Goal: Task Accomplishment & Management: Manage account settings

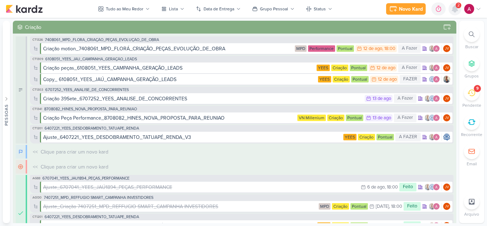
click at [452, 12] on icon at bounding box center [455, 9] width 9 height 9
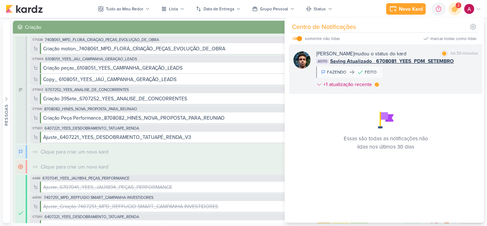
click at [436, 78] on div "[PERSON_NAME] mudou o status do kard marcar como lida há 30 minutos AG170 Savin…" at bounding box center [397, 70] width 162 height 41
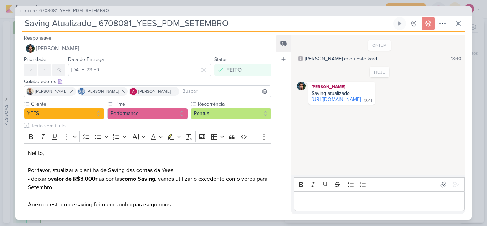
click at [455, 11] on div "CT1337 6708081_YEES_PDM_SETEMBRO" at bounding box center [243, 10] width 456 height 9
drag, startPoint x: 459, startPoint y: 21, endPoint x: 432, endPoint y: 19, distance: 27.2
click at [459, 21] on icon at bounding box center [458, 23] width 9 height 9
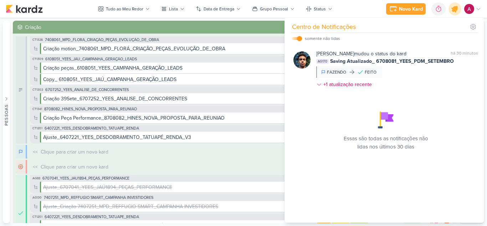
click at [453, 10] on icon at bounding box center [455, 9] width 9 height 9
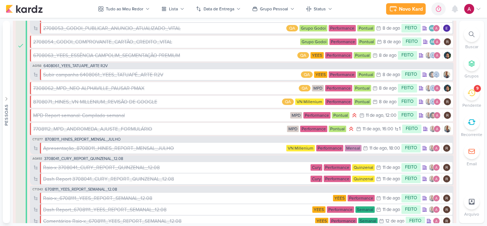
scroll to position [1177, 0]
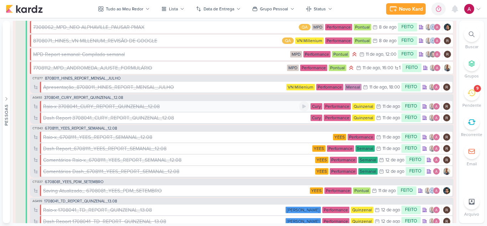
click at [103, 103] on div "Raio-x 3708041_CURY_REPORT_QUINZENAL_12.08" at bounding box center [101, 106] width 117 height 7
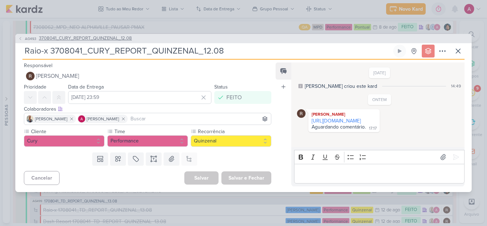
click at [81, 36] on span "3708041_CURY_REPORT_QUINZENAL_12.08" at bounding box center [85, 38] width 93 height 7
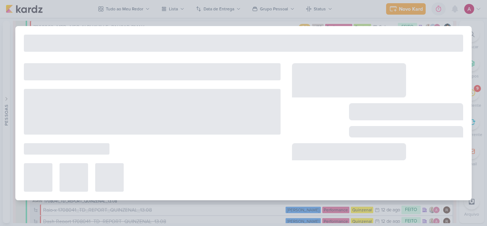
type input "3708041_CURY_REPORT_QUINZENAL_12.08"
type input "[DATE] 14:00"
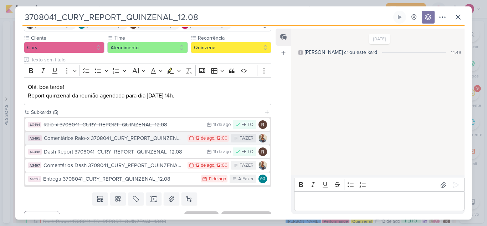
scroll to position [72, 0]
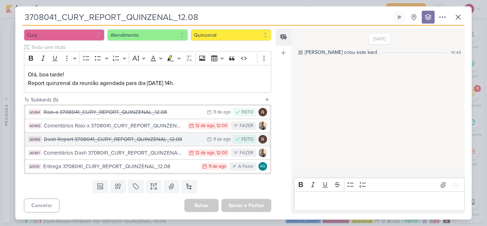
click at [133, 137] on div "Dash Report 3708041_CURY_REPORT_QUINZENAL_12.08" at bounding box center [123, 139] width 159 height 8
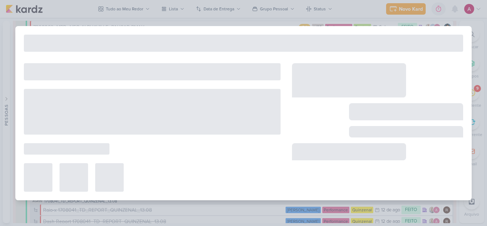
type input "Dash Report 3708041_CURY_REPORT_QUINZENAL_12.08"
type input "[DATE] 23:59"
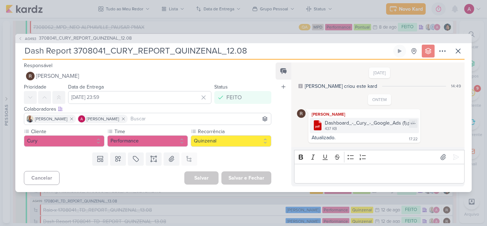
click at [345, 122] on div "Dashboard_-_Cury_-_Google_Ads (1).pdf" at bounding box center [370, 122] width 90 height 7
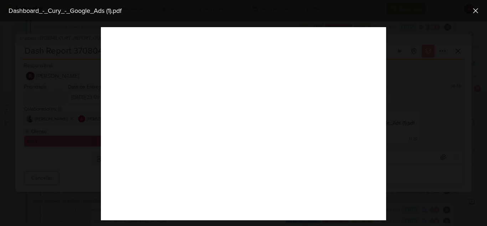
click at [451, 80] on div at bounding box center [243, 123] width 487 height 204
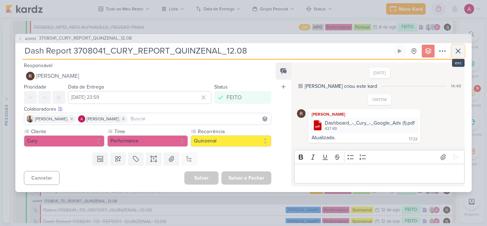
click at [461, 49] on icon at bounding box center [458, 51] width 9 height 9
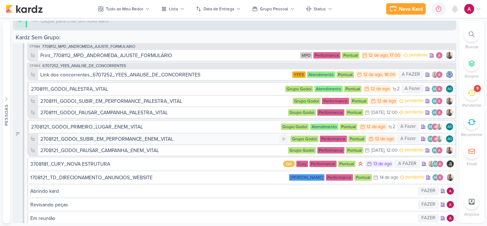
scroll to position [2888, 0]
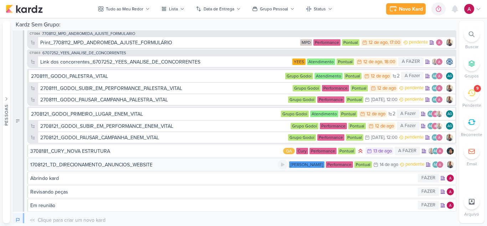
click at [135, 164] on div "1708121_TD_DIRECIONAMENTO_ANUNCIOS_WEBSITE" at bounding box center [91, 164] width 122 height 7
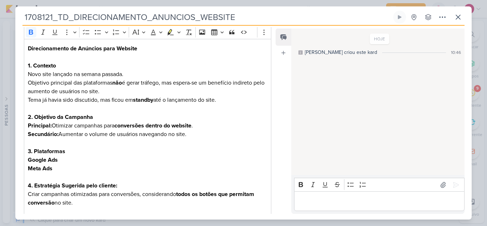
scroll to position [79, 0]
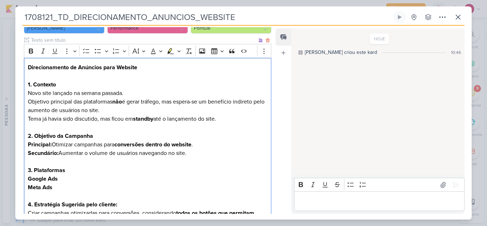
drag, startPoint x: 30, startPoint y: 99, endPoint x: 257, endPoint y: 107, distance: 227.0
click at [257, 107] on p "Objetivo principal das plataformas não é gerar tráfego, mas espera-se um benefí…" at bounding box center [148, 105] width 240 height 17
click at [242, 122] on p "Tema já havia sido discutido, mas ficou em standby até o lançamento do site." at bounding box center [148, 118] width 240 height 9
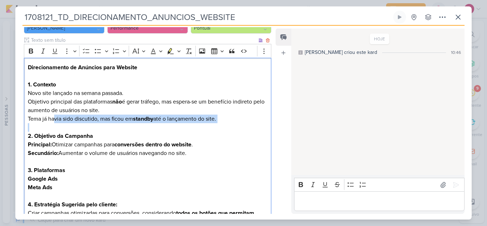
drag, startPoint x: 53, startPoint y: 119, endPoint x: 227, endPoint y: 123, distance: 173.7
click at [227, 123] on div "Direcionamento de Anúncios para Website 1. Contexto Novo site lançado na semana…" at bounding box center [147, 187] width 247 height 259
click at [228, 116] on p "Tema já havia sido discutido, mas ficou em standby até o lançamento do site." at bounding box center [148, 118] width 240 height 9
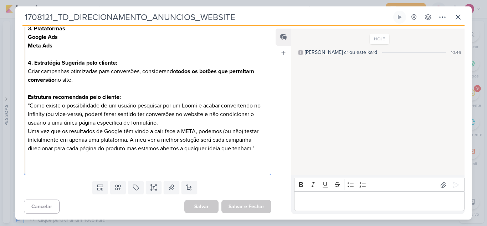
scroll to position [222, 0]
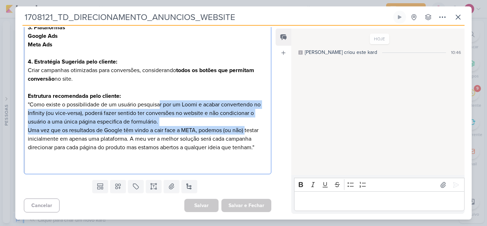
drag, startPoint x: 160, startPoint y: 104, endPoint x: 247, endPoint y: 133, distance: 91.6
click at [247, 133] on p ""Como existe o possibilidade de um usuário pesquisar por um Loomi e acabar conv…" at bounding box center [148, 125] width 240 height 51
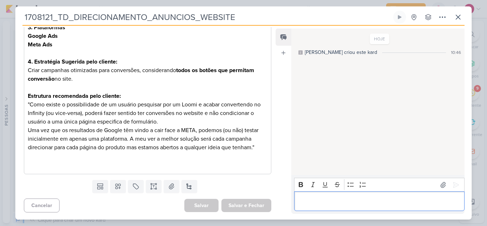
click at [316, 195] on div "Editor editing area: main" at bounding box center [379, 201] width 170 height 20
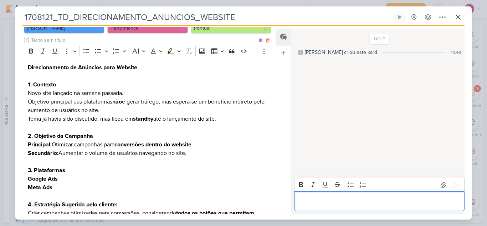
scroll to position [44, 0]
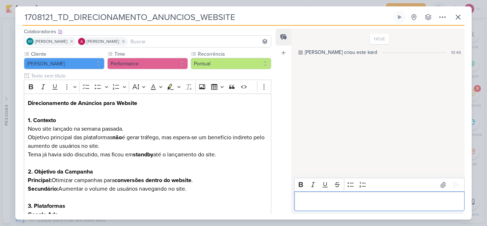
click at [325, 200] on p "Editor editing area: main" at bounding box center [379, 201] width 163 height 9
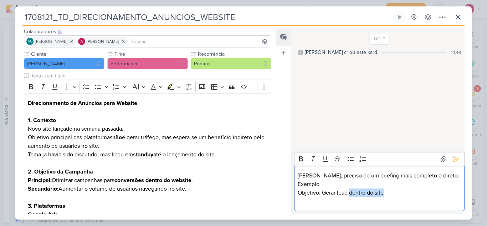
drag, startPoint x: 349, startPoint y: 193, endPoint x: 384, endPoint y: 195, distance: 34.6
click at [384, 195] on p "Objetivo: Gerar lead dentro do site" at bounding box center [379, 192] width 163 height 9
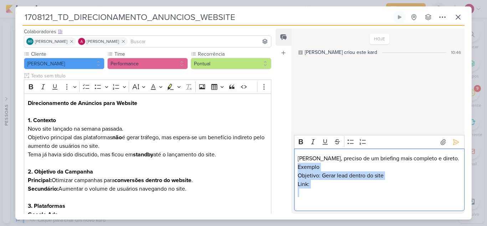
drag, startPoint x: 297, startPoint y: 168, endPoint x: 318, endPoint y: 191, distance: 31.3
click at [318, 191] on div "[PERSON_NAME], preciso de um briefing mais completo e direto. Exemplo Objetivo:…" at bounding box center [379, 179] width 170 height 62
click at [376, 185] on p "Link:" at bounding box center [379, 184] width 163 height 9
drag, startPoint x: 368, startPoint y: 192, endPoint x: 296, endPoint y: 166, distance: 76.0
click at [296, 165] on div "[PERSON_NAME], preciso de um briefing mais completo e direto. Exemplo Objetivo:…" at bounding box center [379, 179] width 170 height 62
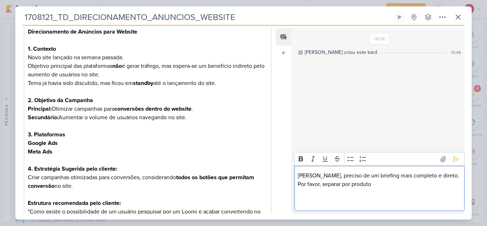
scroll to position [222, 0]
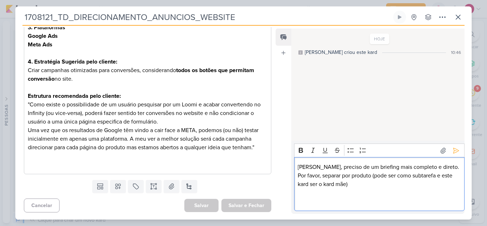
click at [439, 165] on p "[PERSON_NAME], preciso de um briefing mais completo e direto." at bounding box center [379, 167] width 163 height 9
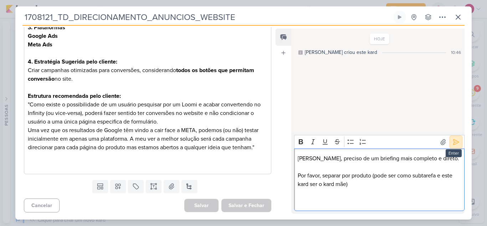
click at [453, 144] on icon at bounding box center [456, 141] width 7 height 7
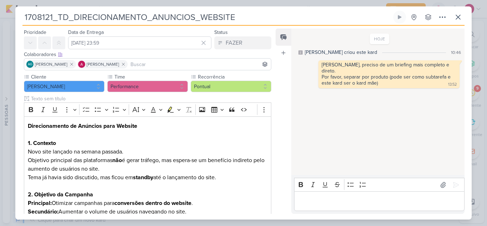
scroll to position [0, 0]
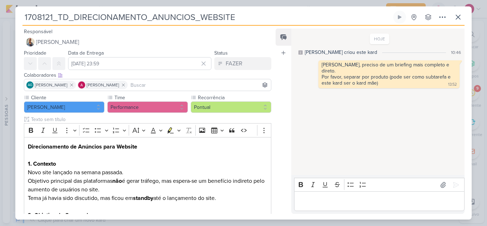
click at [165, 87] on input at bounding box center [199, 85] width 141 height 9
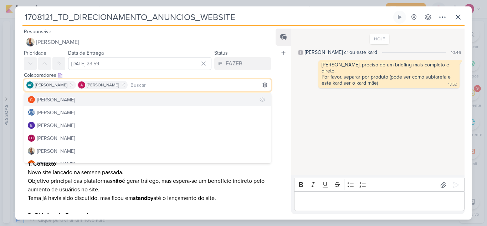
scroll to position [36, 0]
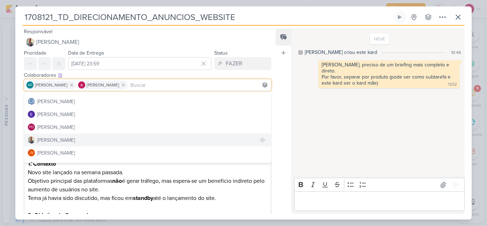
click at [48, 139] on div "[PERSON_NAME]" at bounding box center [56, 139] width 38 height 7
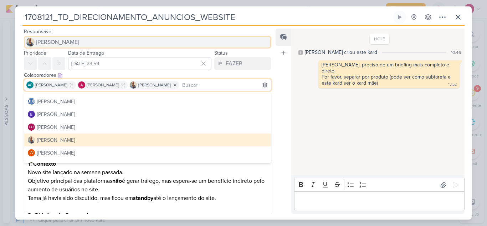
click at [52, 41] on span "[PERSON_NAME]" at bounding box center [57, 42] width 43 height 9
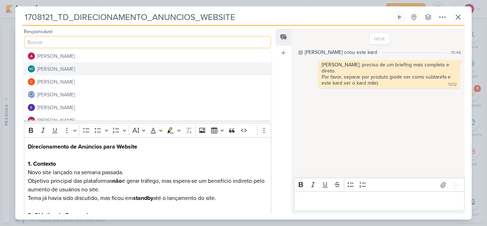
click at [59, 68] on div "[PERSON_NAME]" at bounding box center [56, 68] width 38 height 7
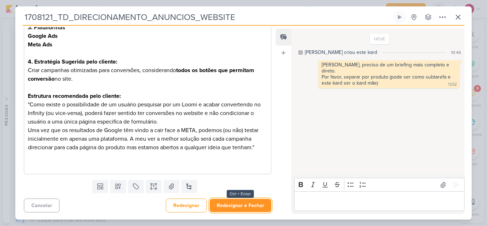
click at [246, 202] on button "Redesignar e Fechar" at bounding box center [241, 205] width 62 height 13
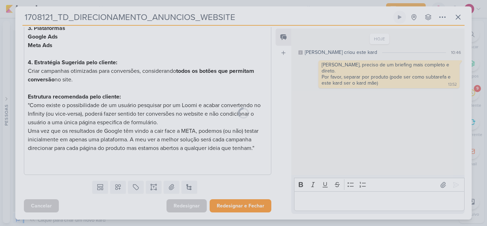
scroll to position [221, 0]
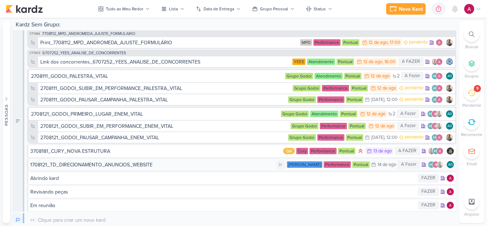
click at [108, 165] on div "1708121_TD_DIRECIONAMENTO_ANUNCIOS_WEBSITE" at bounding box center [91, 164] width 122 height 7
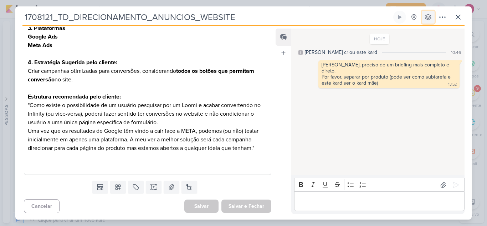
click at [429, 19] on icon at bounding box center [428, 17] width 7 height 7
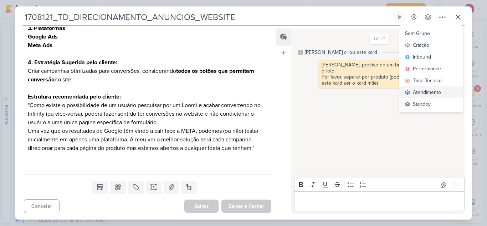
click at [424, 90] on div "Atendimento" at bounding box center [427, 91] width 28 height 7
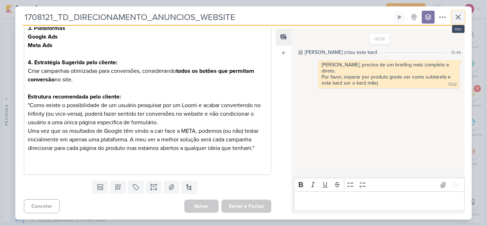
click at [457, 17] on icon at bounding box center [458, 17] width 9 height 9
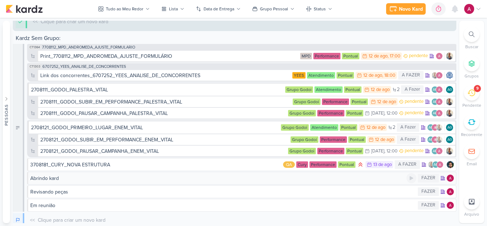
scroll to position [2902, 0]
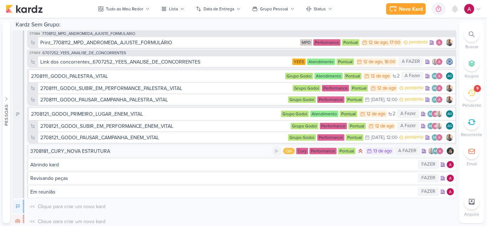
click at [101, 145] on div "3708181_CURY_NOVA ESTRUTURA QA Cury Performance Pontual 13/8 [DATE] A FAZER" at bounding box center [241, 150] width 429 height 13
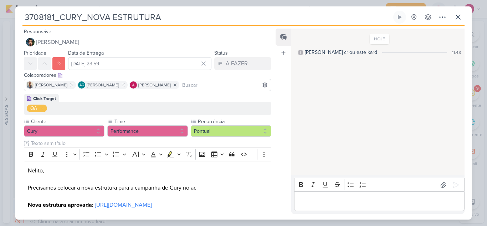
click at [8, 137] on div "3708181_CURY_NOVA ESTRUTURA Criado por mim" at bounding box center [243, 113] width 487 height 226
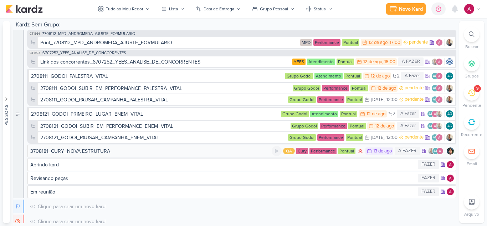
click at [57, 155] on div "3708181_CURY_NOVA ESTRUTURA QA Cury Performance Pontual 13/8 [DATE] A FAZER" at bounding box center [241, 150] width 429 height 13
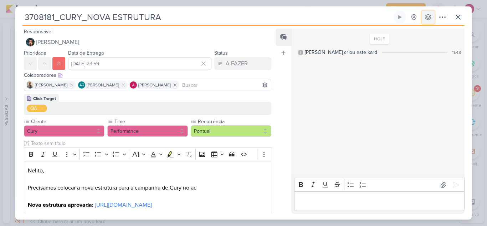
click at [430, 20] on icon at bounding box center [428, 17] width 7 height 7
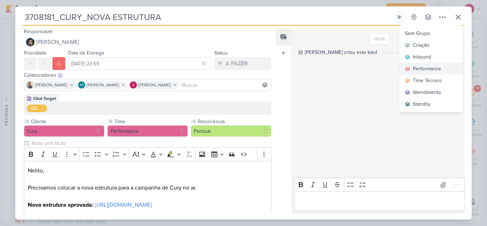
click at [427, 68] on div "Performance" at bounding box center [427, 68] width 28 height 7
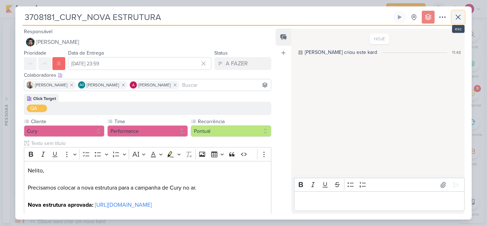
click at [459, 20] on icon at bounding box center [458, 17] width 9 height 9
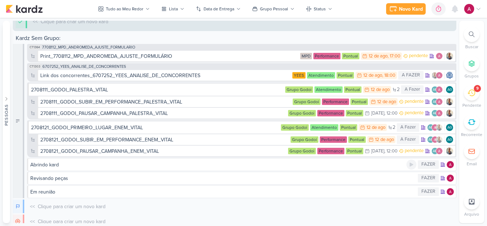
scroll to position [2915, 0]
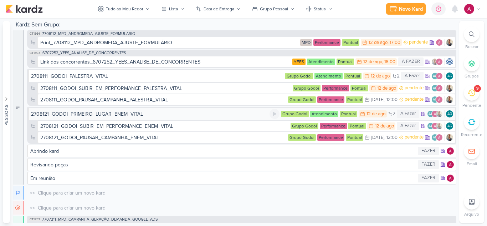
click at [128, 114] on div "2708121_GODOI_PRIMEIRO_LUGAR_ENEM_VITAL" at bounding box center [87, 113] width 112 height 7
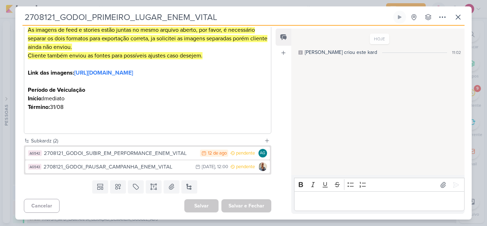
scroll to position [203, 0]
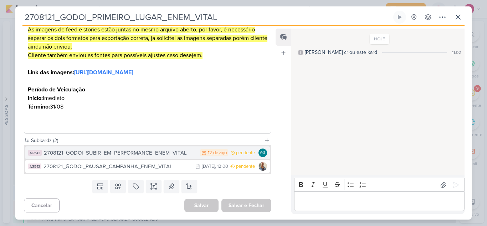
click at [171, 153] on div "2708121_GODOI_SUBIR_EM_PERFORMANCE_ENEM_VITAL" at bounding box center [120, 153] width 153 height 8
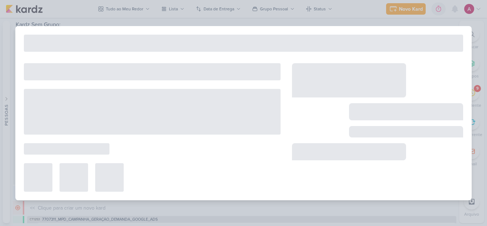
type input "2708121_GODOI_SUBIR_EM_PERFORMANCE_ENEM_VITAL"
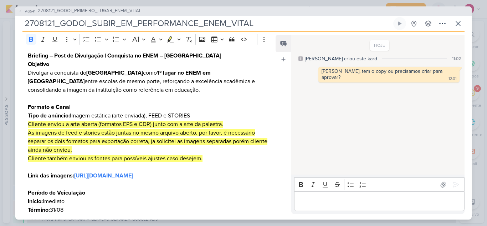
scroll to position [0, 0]
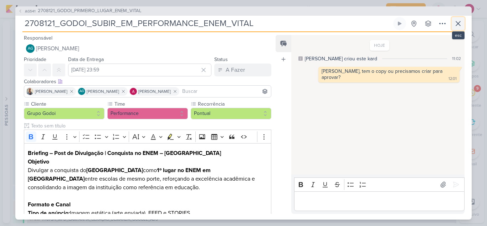
click at [456, 22] on icon at bounding box center [458, 23] width 9 height 9
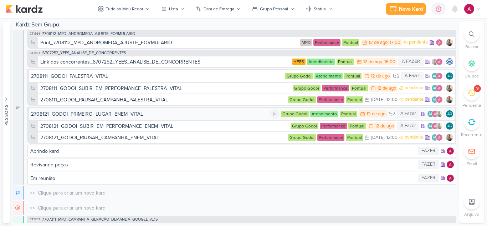
click at [136, 114] on div "2708121_GODOI_PRIMEIRO_LUGAR_ENEM_VITAL" at bounding box center [87, 113] width 112 height 7
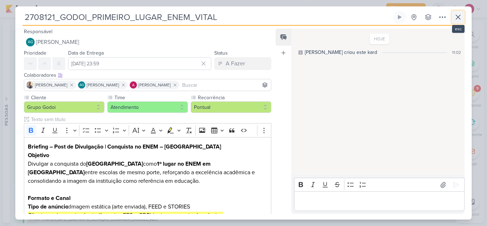
click at [461, 16] on icon at bounding box center [458, 17] width 9 height 9
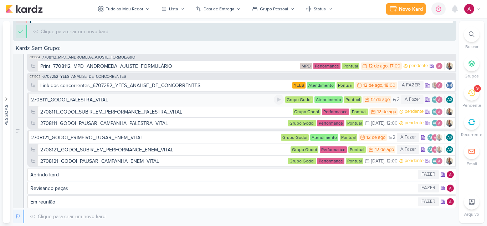
scroll to position [2880, 0]
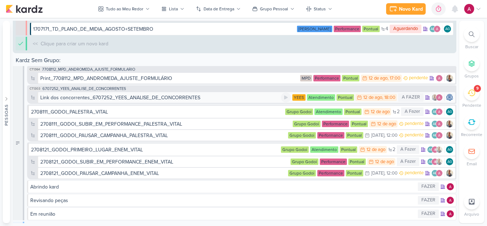
click at [126, 97] on div "Link dos concorrentes_6707252_YEES_ANALISE_DE_CONCORRENTES" at bounding box center [120, 97] width 160 height 7
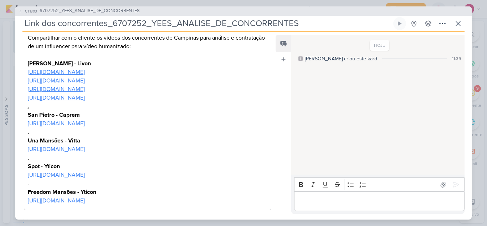
scroll to position [168, 0]
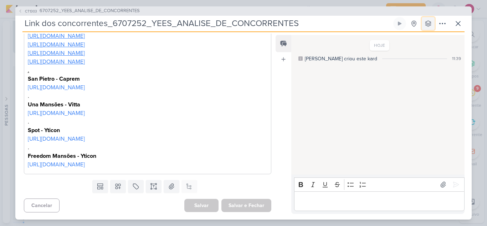
click at [426, 25] on icon at bounding box center [428, 24] width 6 height 6
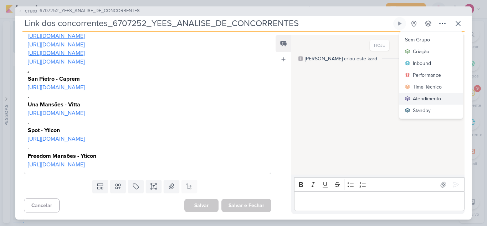
click at [422, 96] on div "Atendimento" at bounding box center [427, 98] width 28 height 7
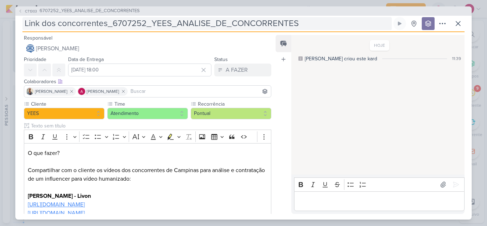
scroll to position [2899, 0]
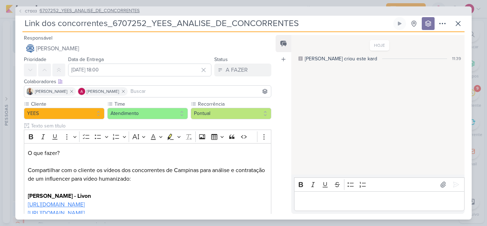
click at [20, 8] on button "CT1303 6707252_YEES_ANALISE_DE_CONCORRENTES" at bounding box center [79, 10] width 122 height 7
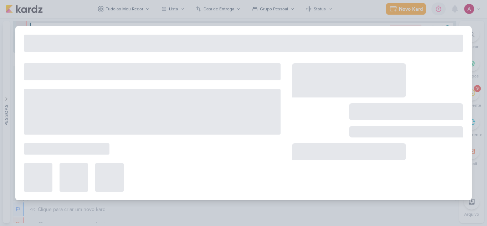
type input "6707252_YEES_ANALISE_DE_CONCORRENTES"
type input "[DATE] 18:00"
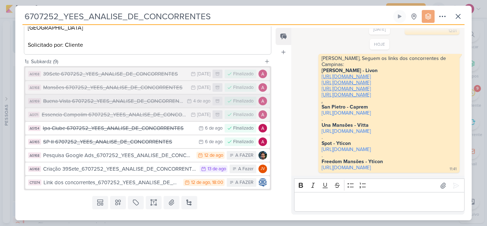
scroll to position [169, 0]
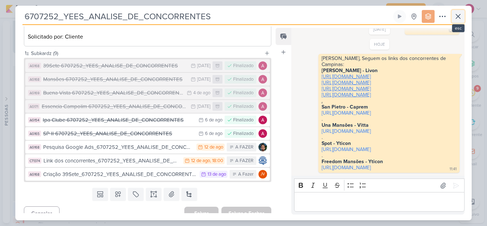
click at [461, 17] on icon at bounding box center [458, 16] width 9 height 9
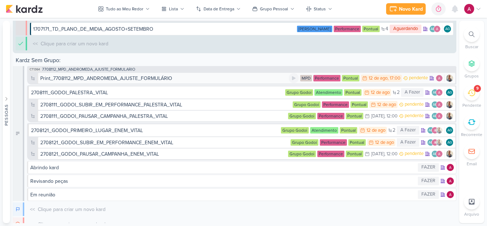
click at [165, 78] on div "Print_7708112_MPD_ANDROMEDA_AJUSTE_FORMULÁRIO" at bounding box center [106, 78] width 132 height 7
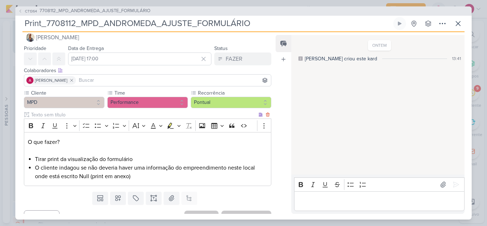
scroll to position [0, 0]
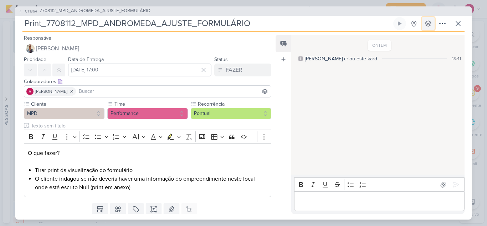
click at [427, 22] on icon at bounding box center [428, 23] width 7 height 7
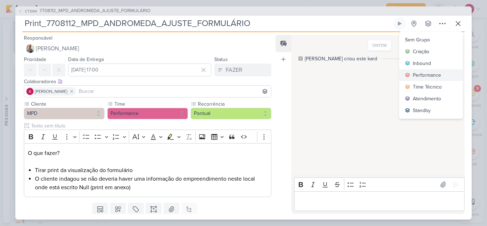
click at [419, 74] on div "Performance" at bounding box center [427, 74] width 28 height 7
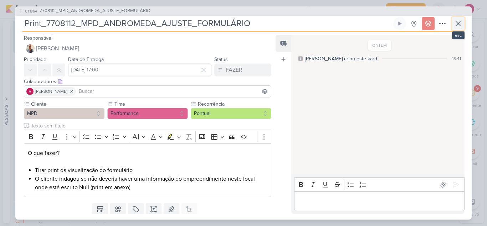
click at [458, 24] on icon at bounding box center [458, 23] width 4 height 4
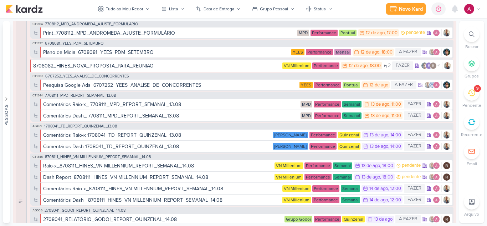
scroll to position [464, 0]
